Goal: Check status: Check status

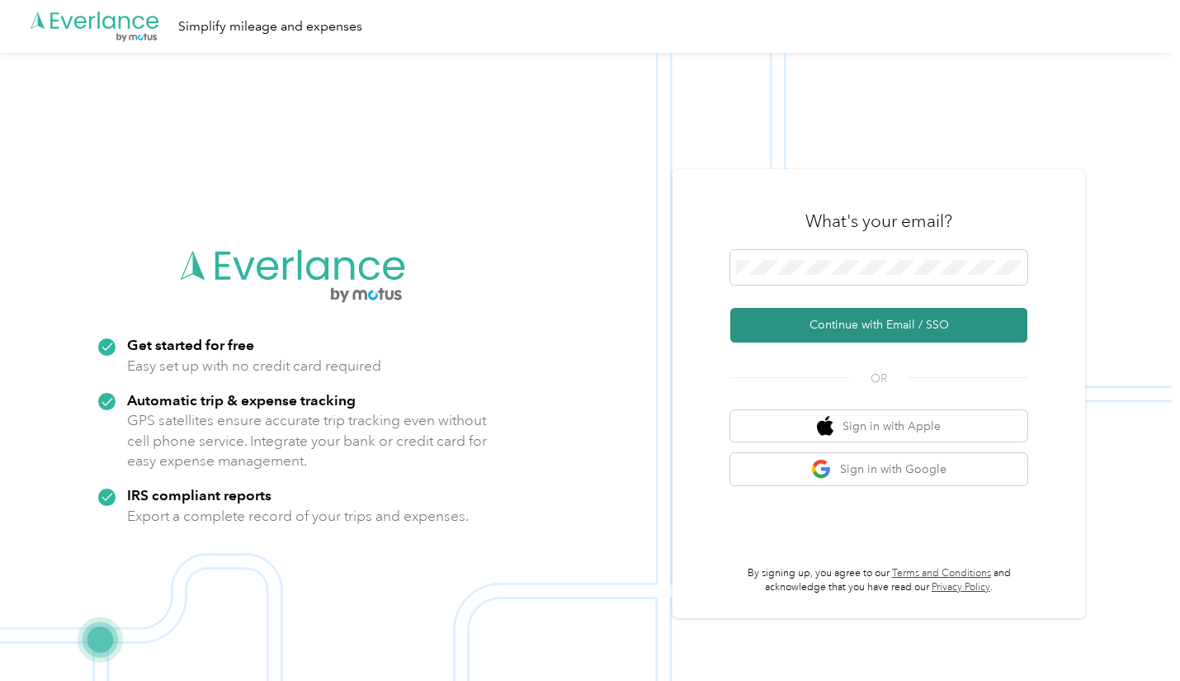
click at [843, 329] on button "Continue with Email / SSO" at bounding box center [878, 325] width 297 height 35
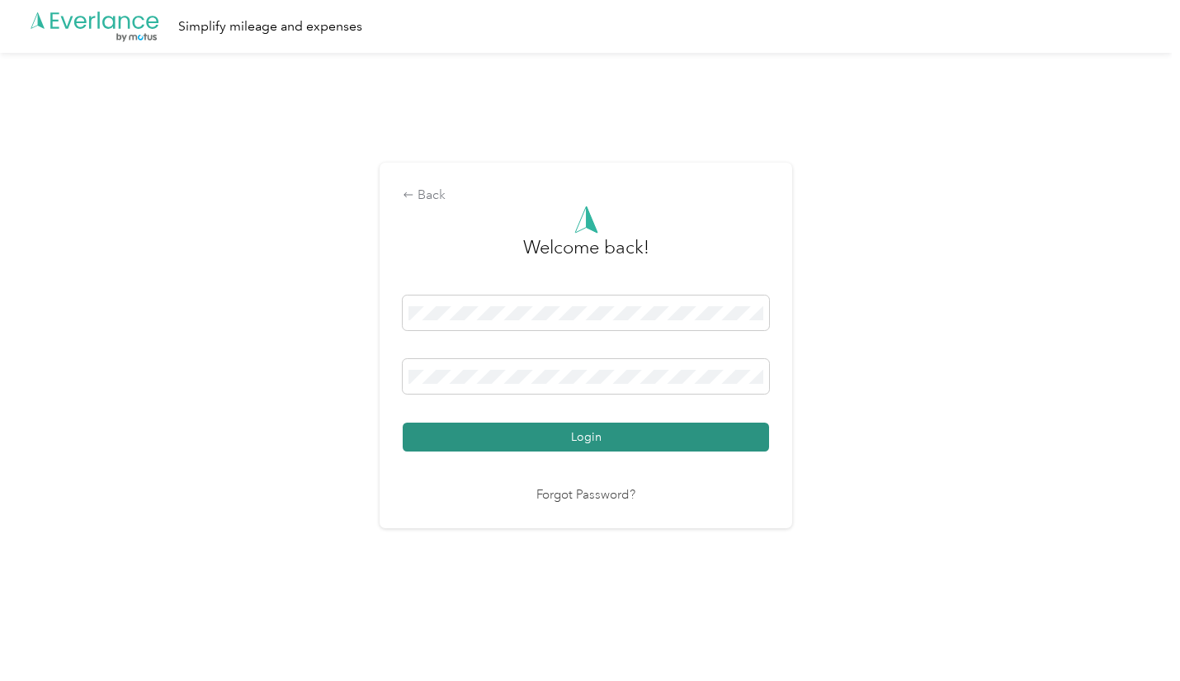
click at [525, 447] on button "Login" at bounding box center [586, 437] width 366 height 29
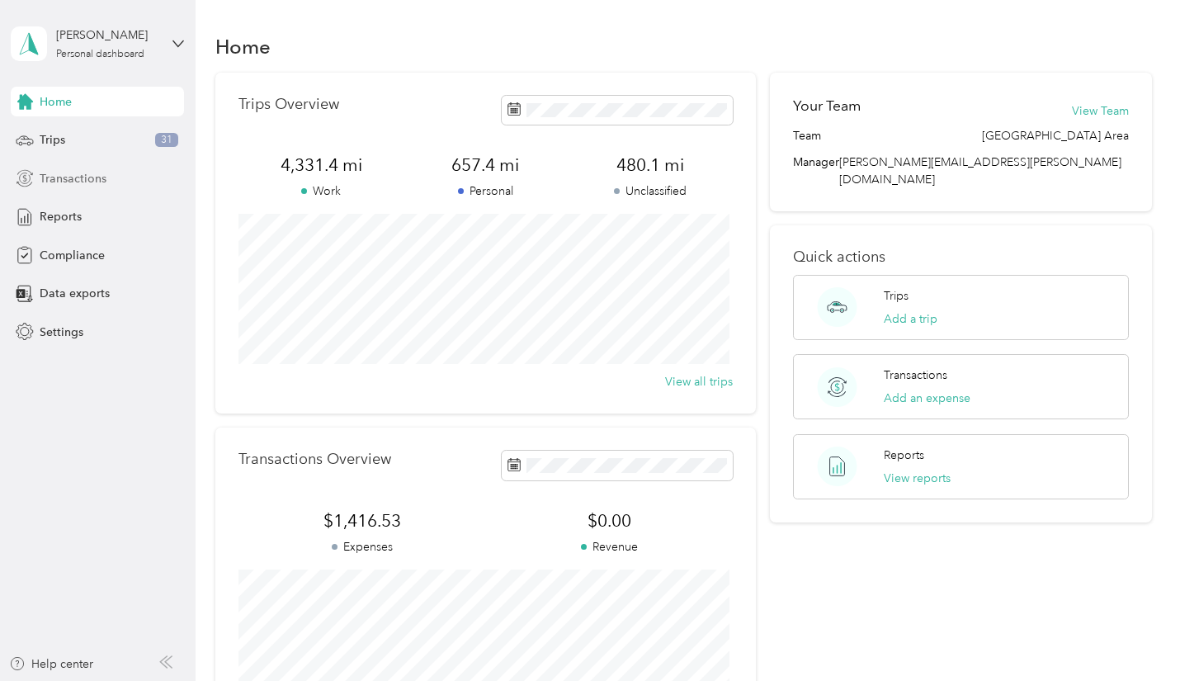
click at [89, 181] on span "Transactions" at bounding box center [73, 178] width 67 height 17
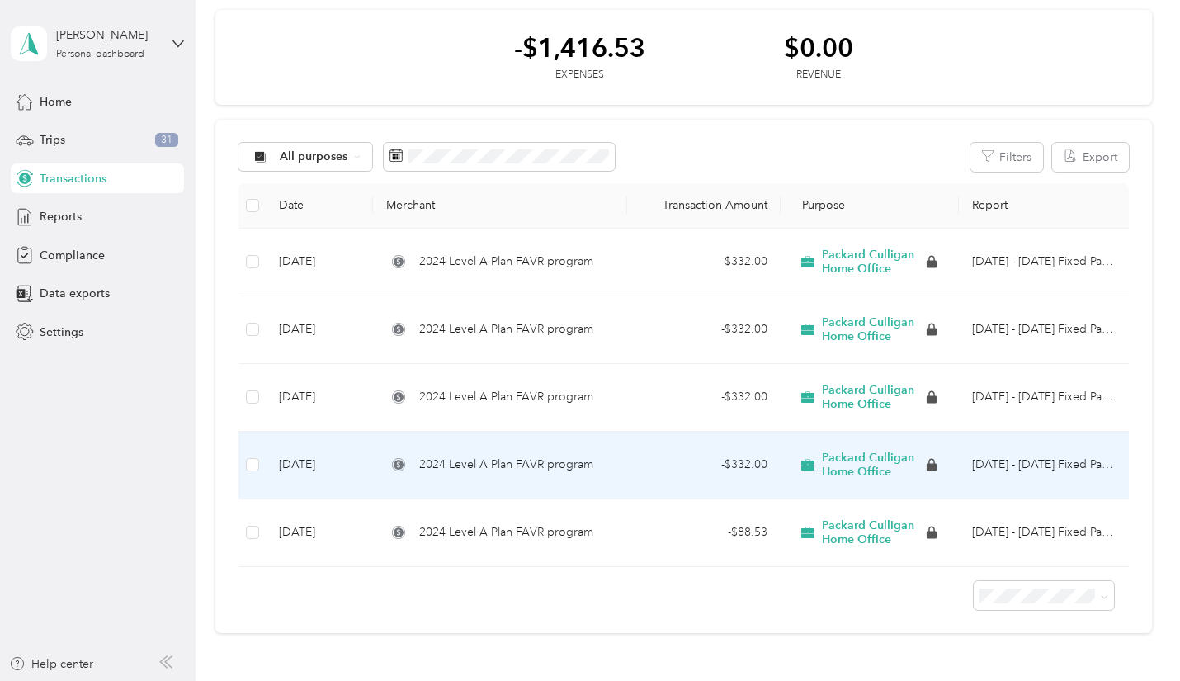
scroll to position [83, 0]
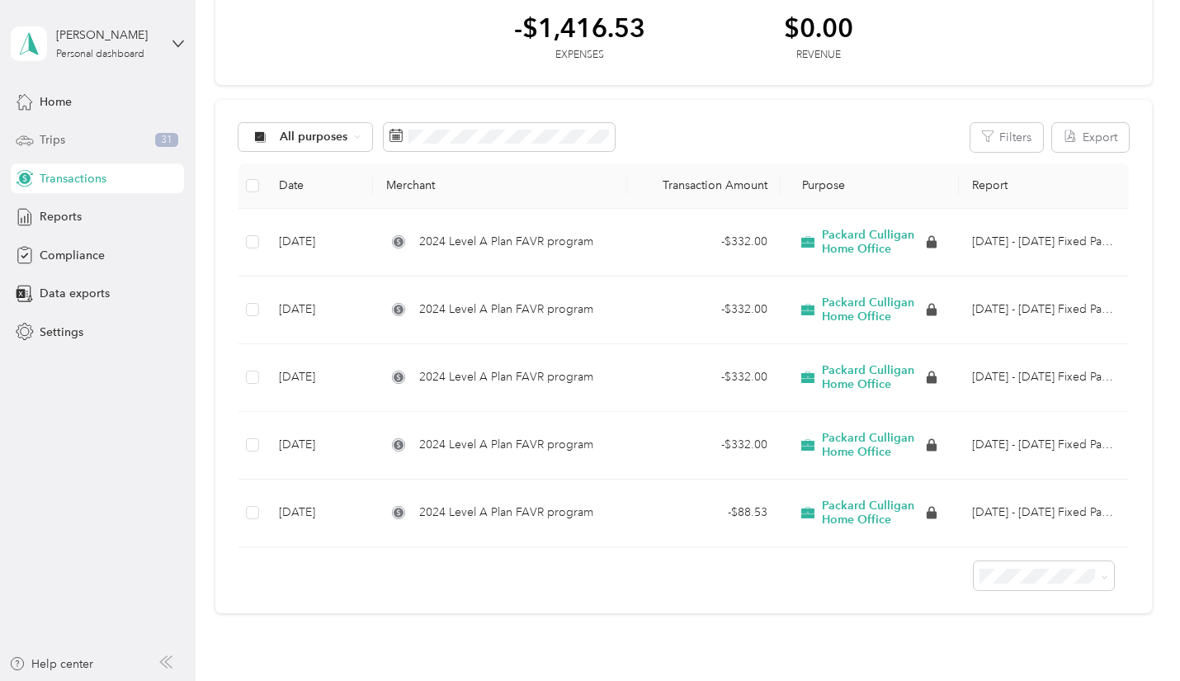
click at [59, 138] on span "Trips" at bounding box center [53, 139] width 26 height 17
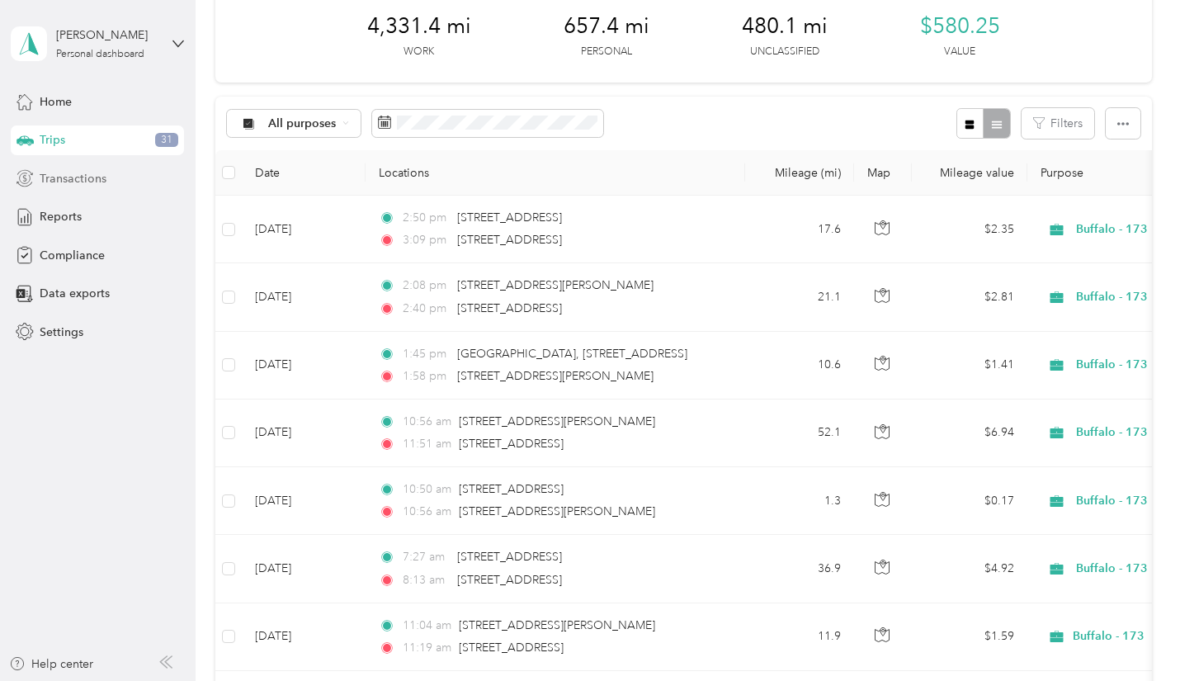
click at [101, 177] on span "Transactions" at bounding box center [73, 178] width 67 height 17
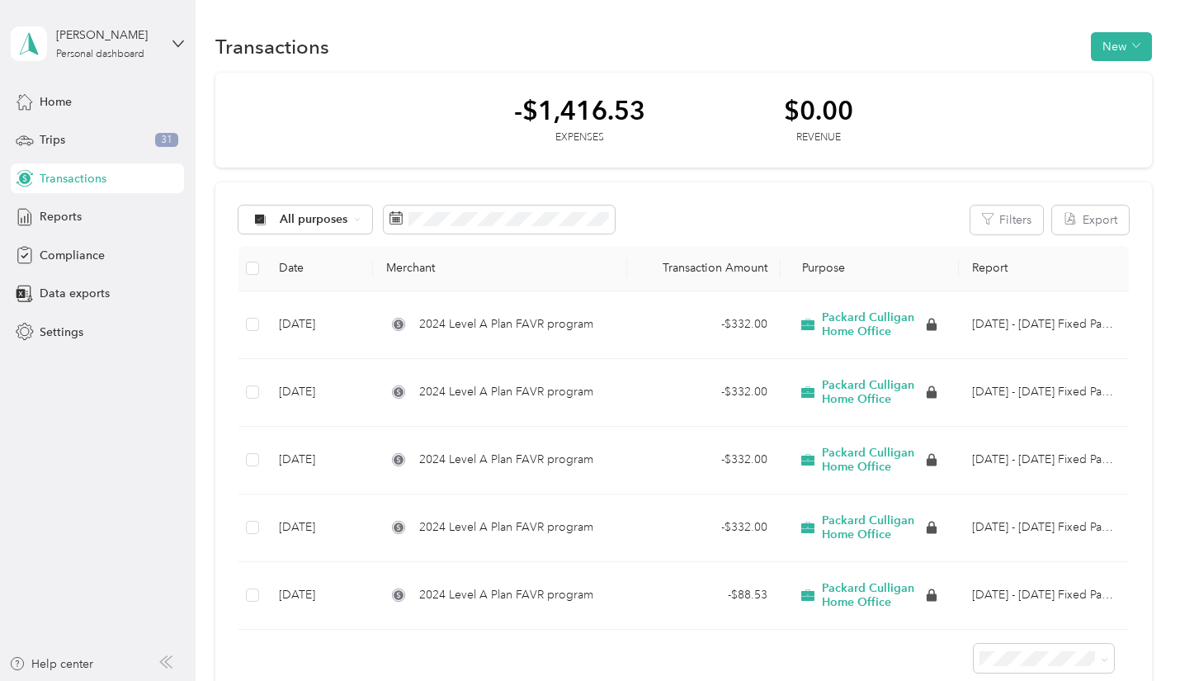
click at [160, 40] on div "[PERSON_NAME] Personal dashboard" at bounding box center [97, 44] width 173 height 58
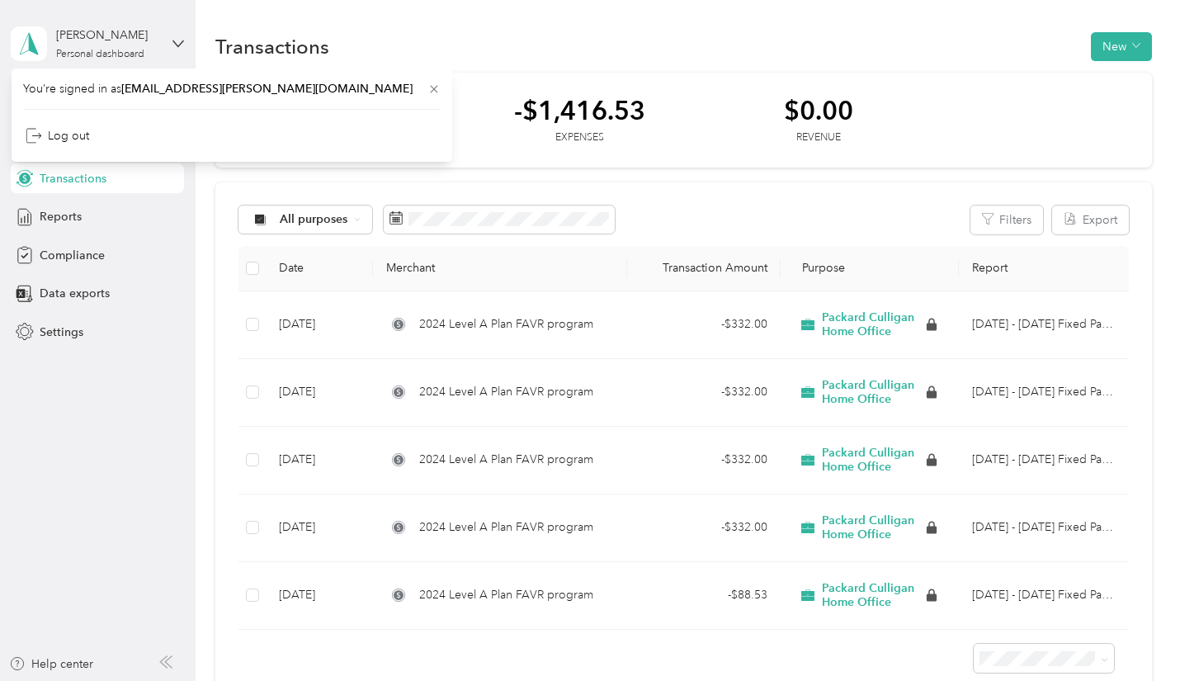
click at [160, 40] on div "[PERSON_NAME] Personal dashboard" at bounding box center [97, 44] width 173 height 58
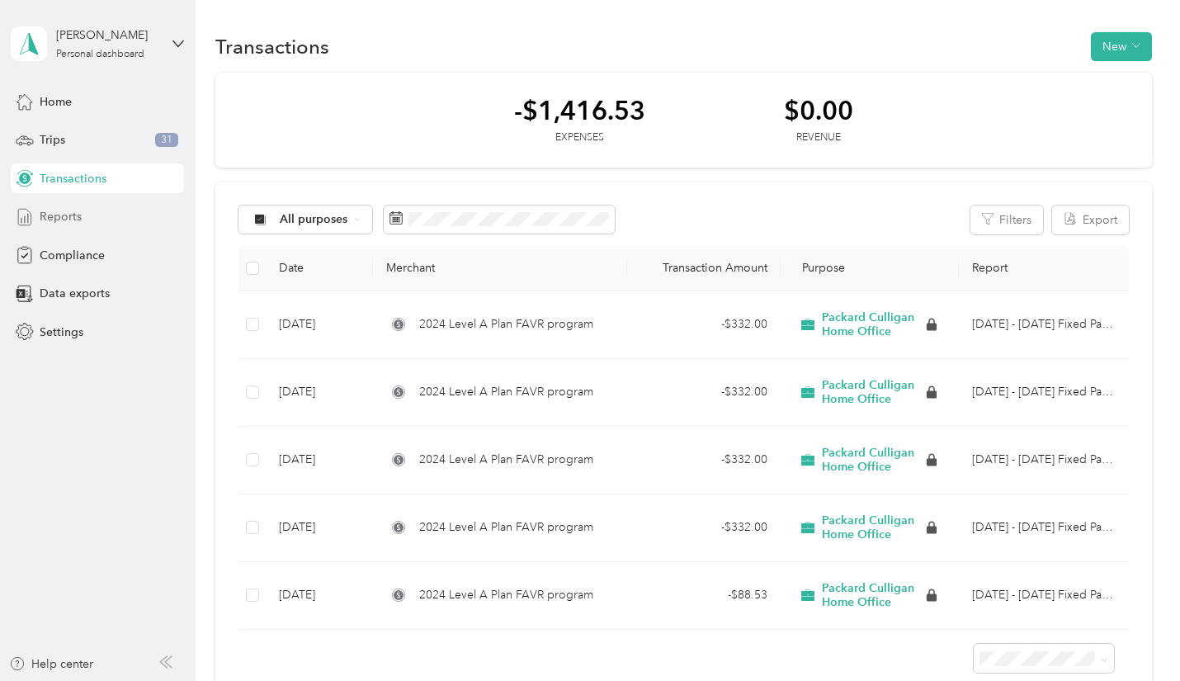
click at [73, 214] on span "Reports" at bounding box center [61, 216] width 42 height 17
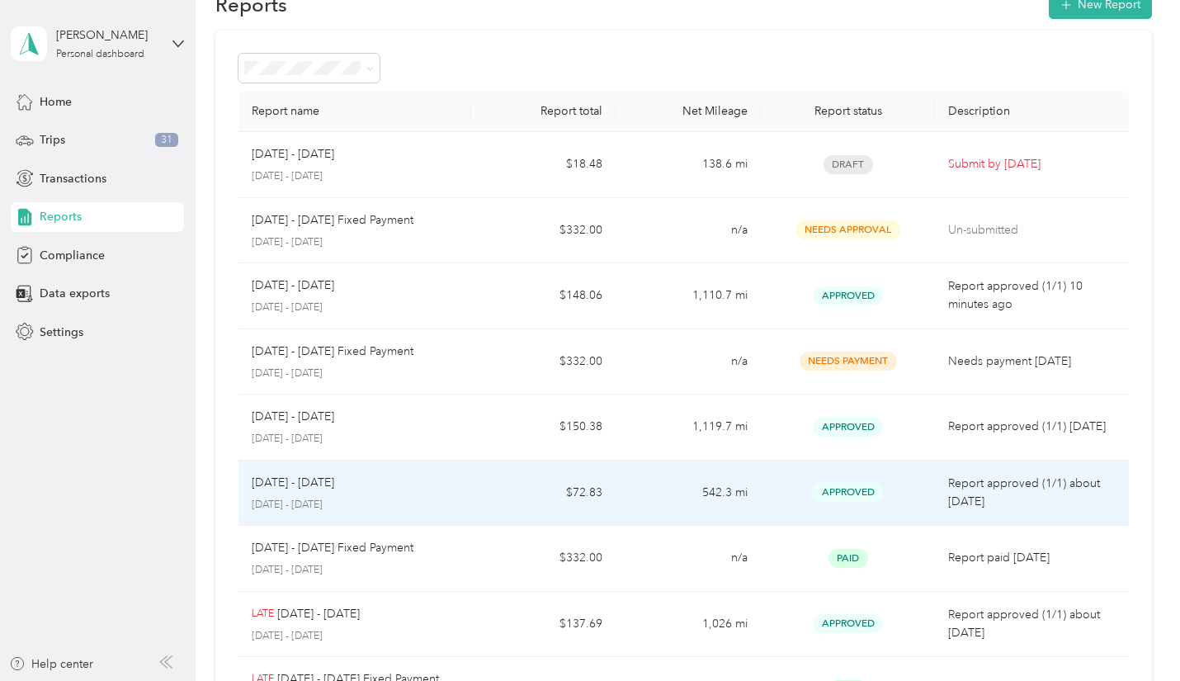
scroll to position [83, 0]
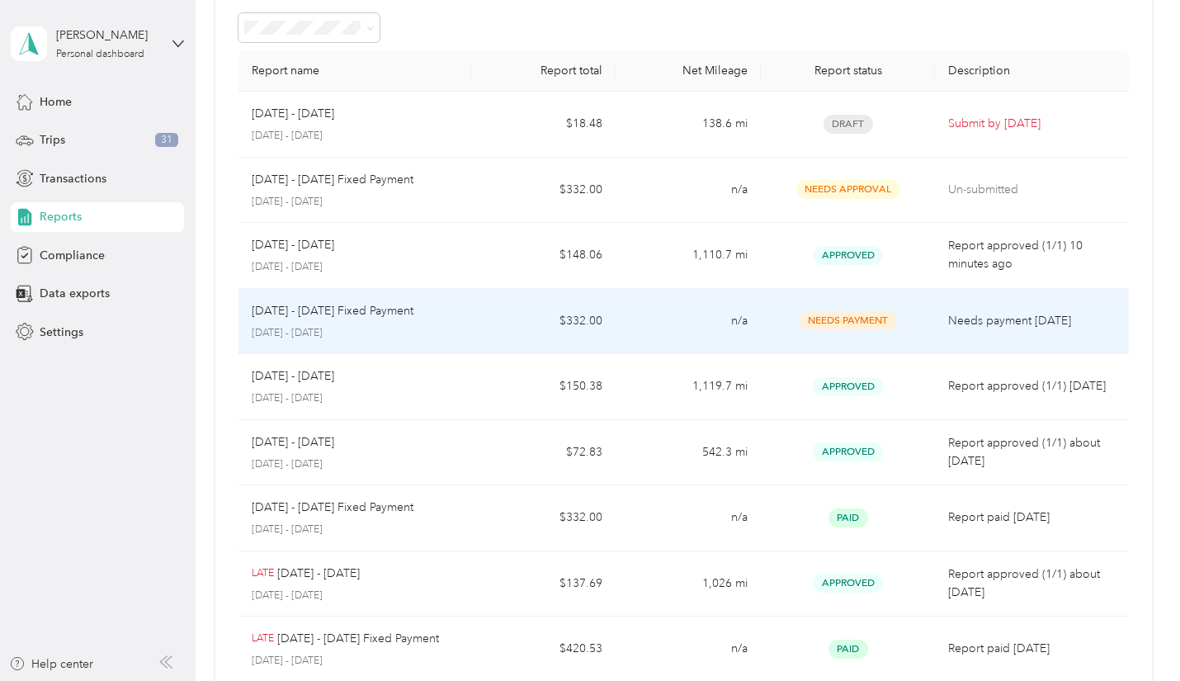
click at [863, 323] on span "Needs Payment" at bounding box center [848, 320] width 97 height 19
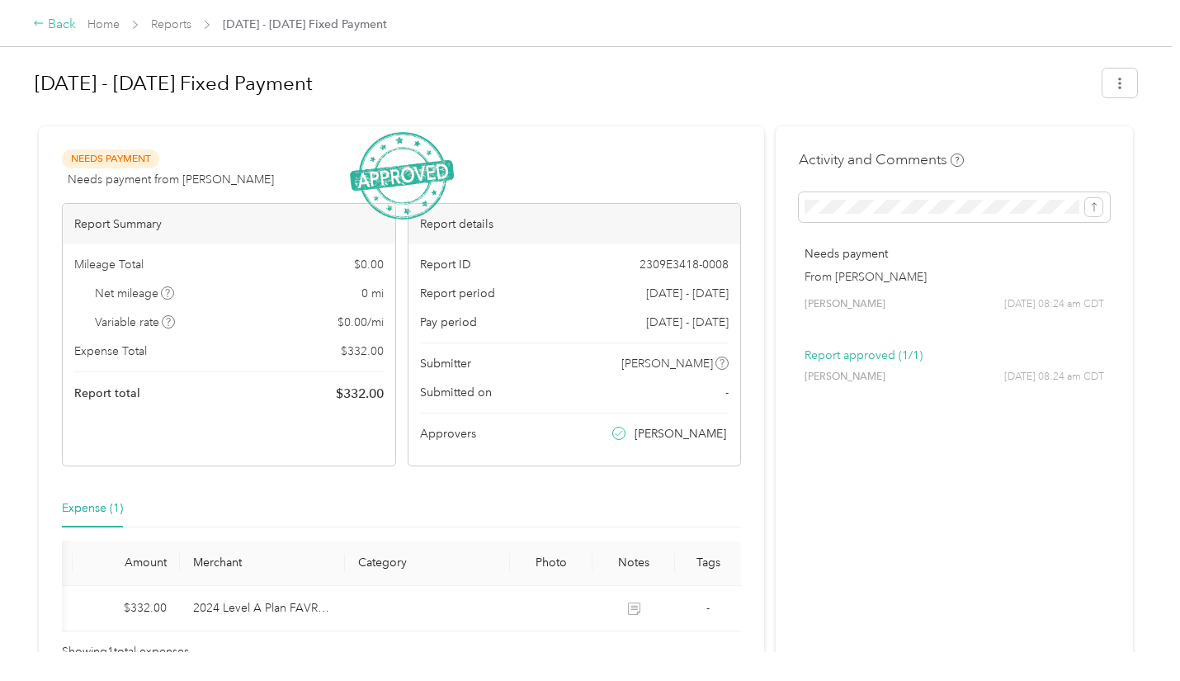
click at [52, 25] on div "Back" at bounding box center [54, 25] width 43 height 20
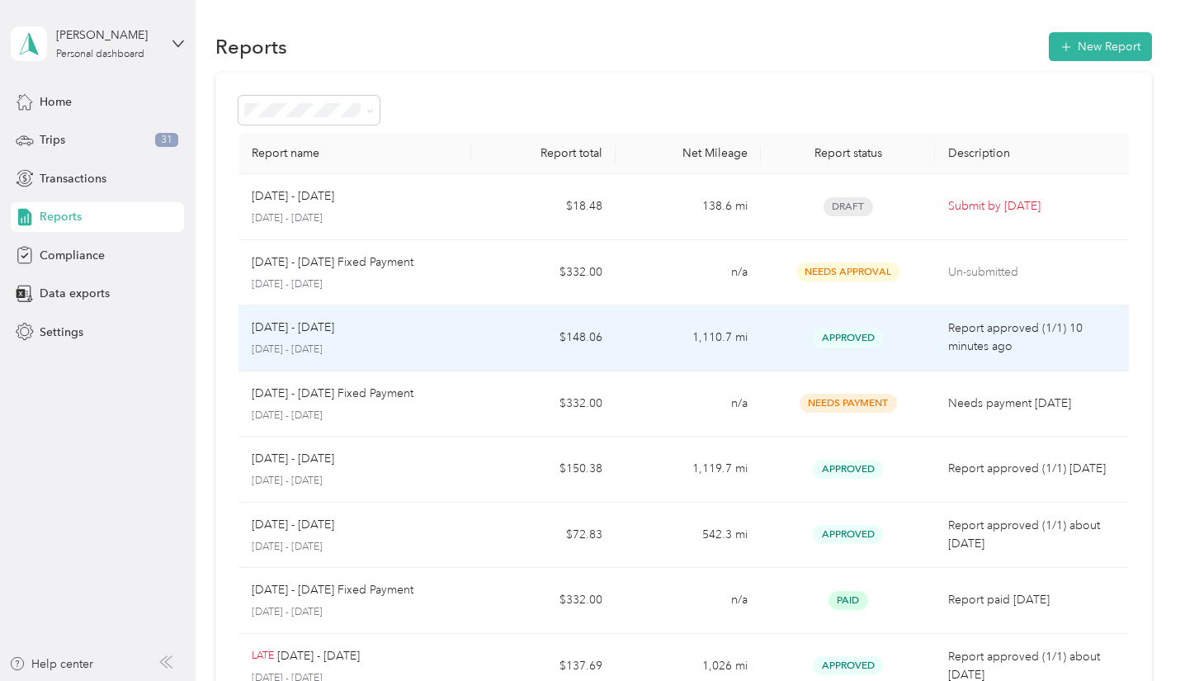
click at [905, 343] on div "Approved" at bounding box center [848, 337] width 148 height 19
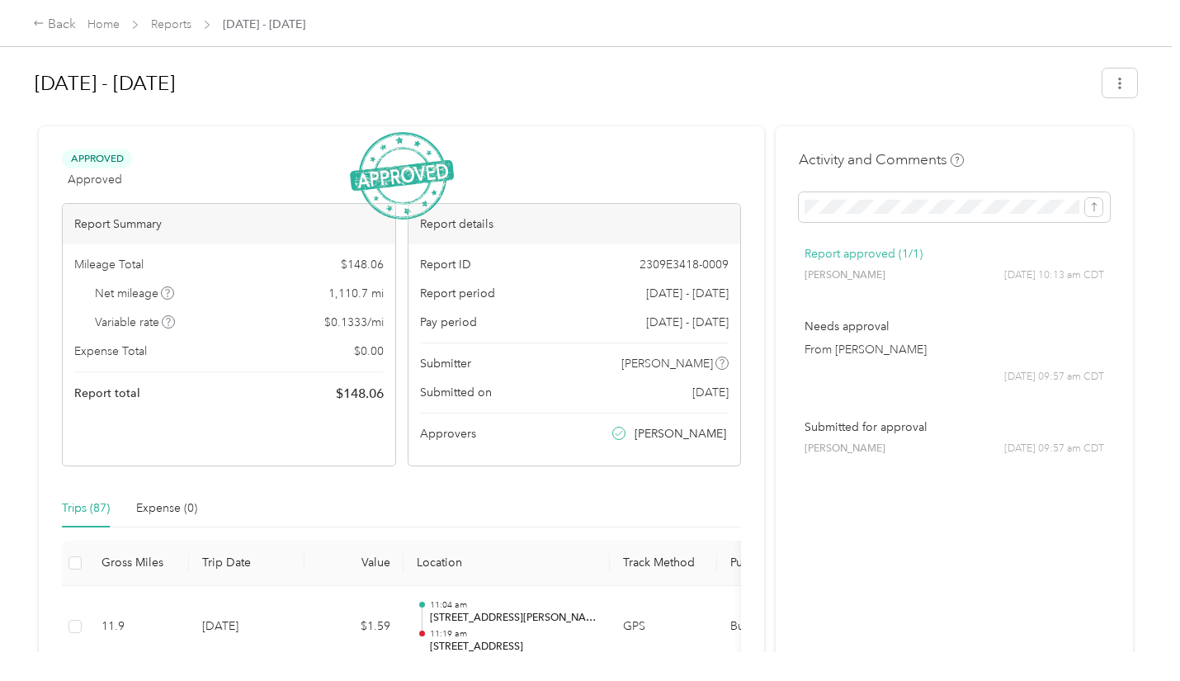
click at [400, 175] on img at bounding box center [402, 176] width 104 height 88
click at [41, 26] on icon at bounding box center [39, 23] width 12 height 12
